Goal: Information Seeking & Learning: Learn about a topic

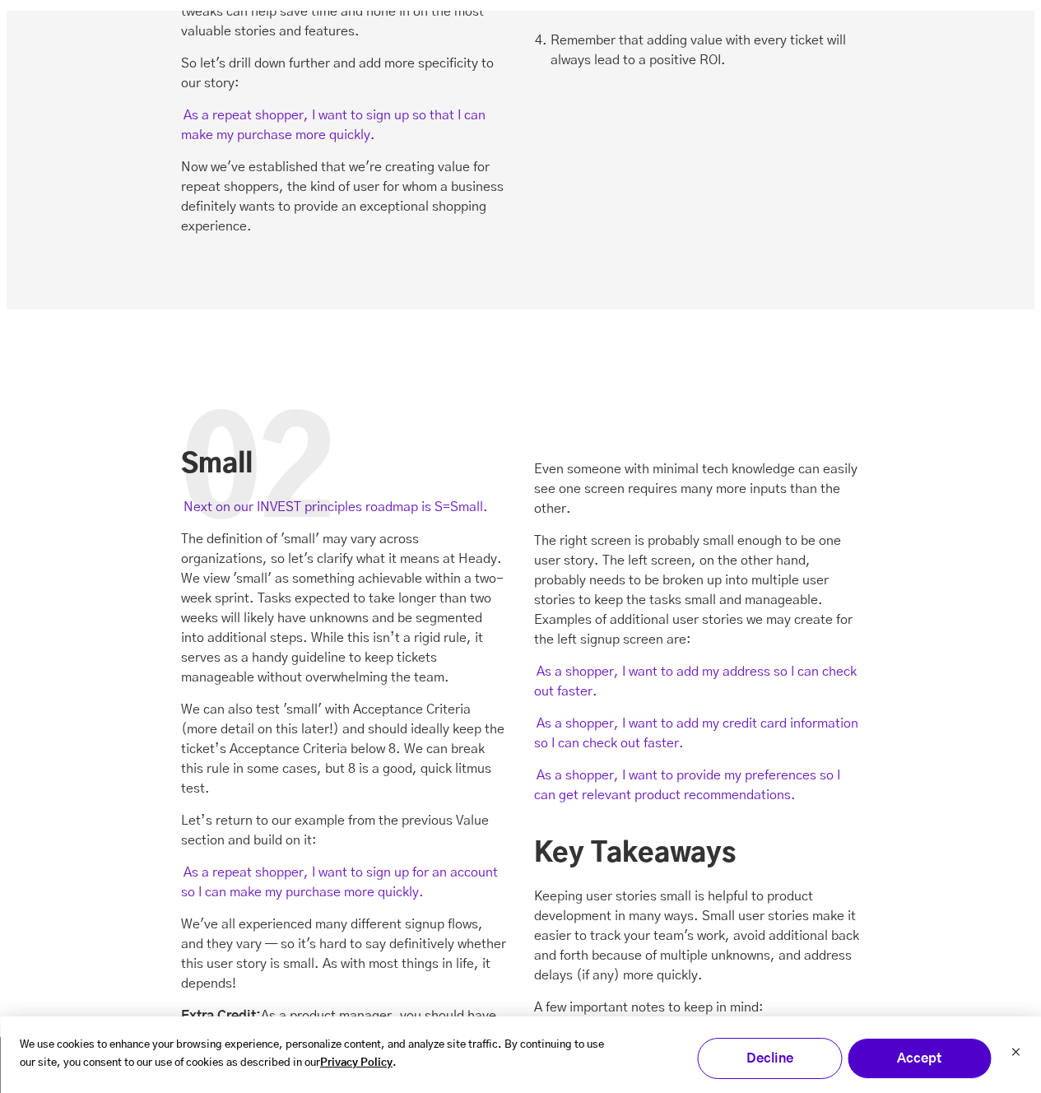
scroll to position [3217, 0]
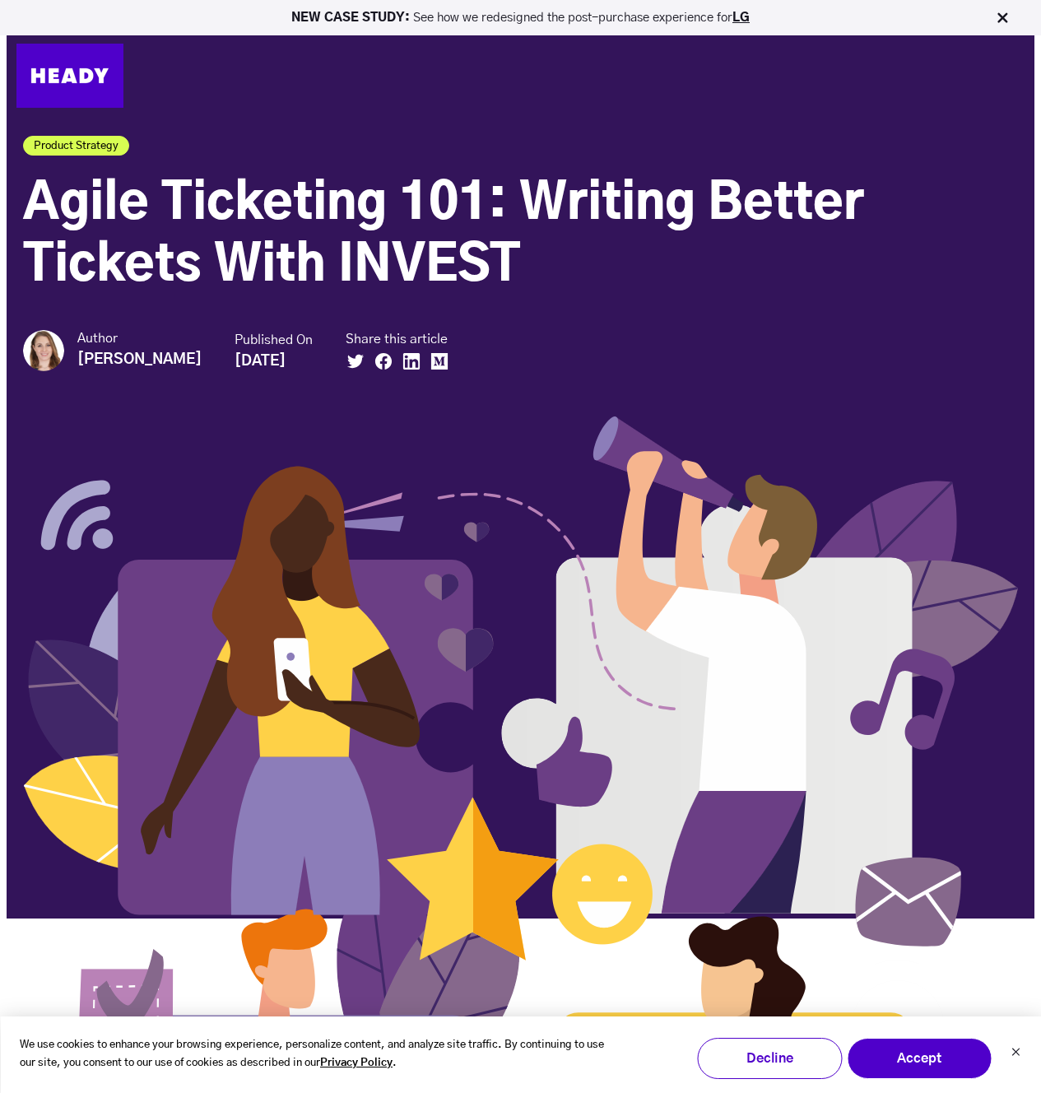
click at [412, 197] on span "Agile Ticketing 101: Writing Better Tickets With INVEST" at bounding box center [443, 234] width 841 height 111
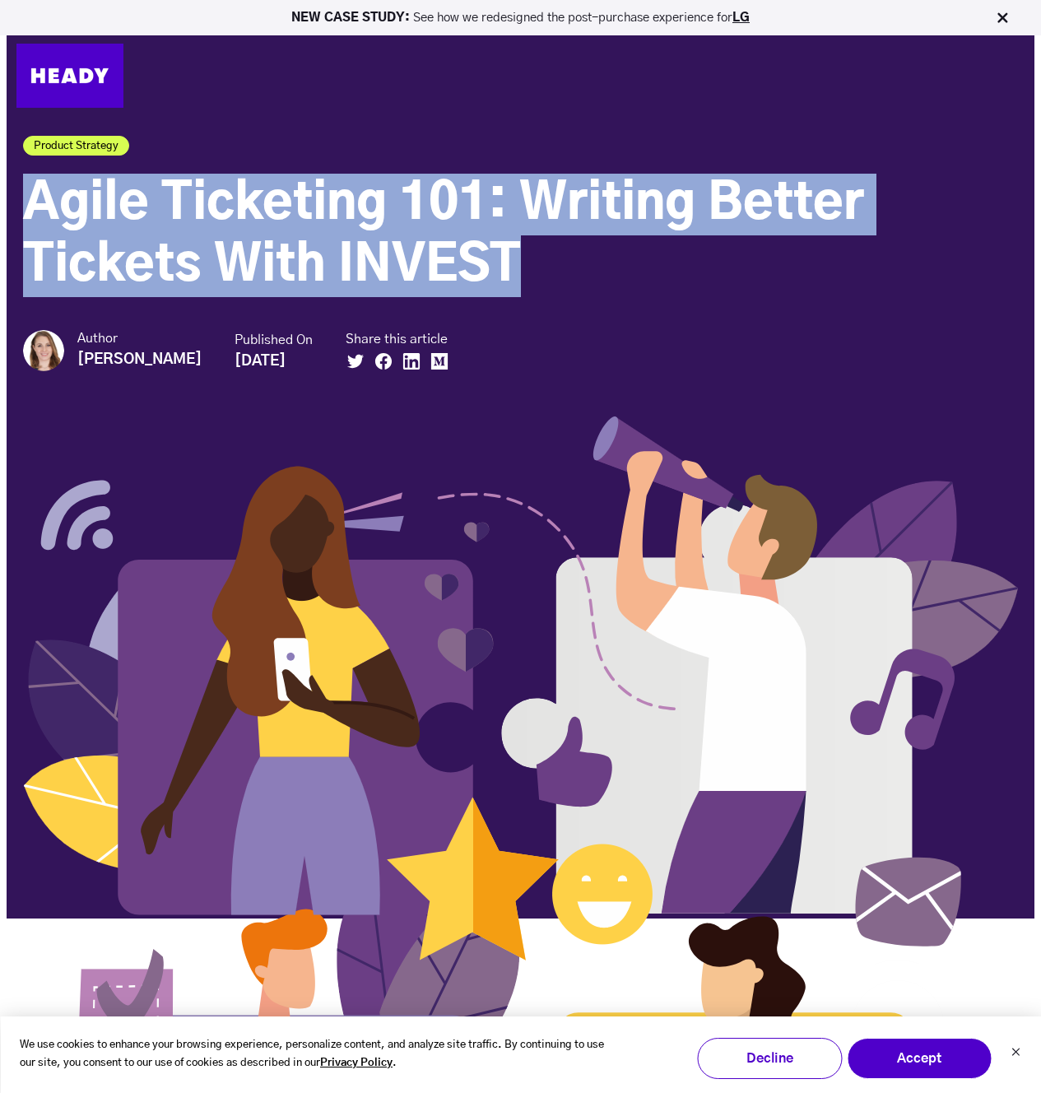
click at [412, 197] on span "Agile Ticketing 101: Writing Better Tickets With INVEST" at bounding box center [443, 234] width 841 height 111
copy div "Agile Ticketing 101: Writing Better Tickets With INVEST"
